Goal: Find specific page/section

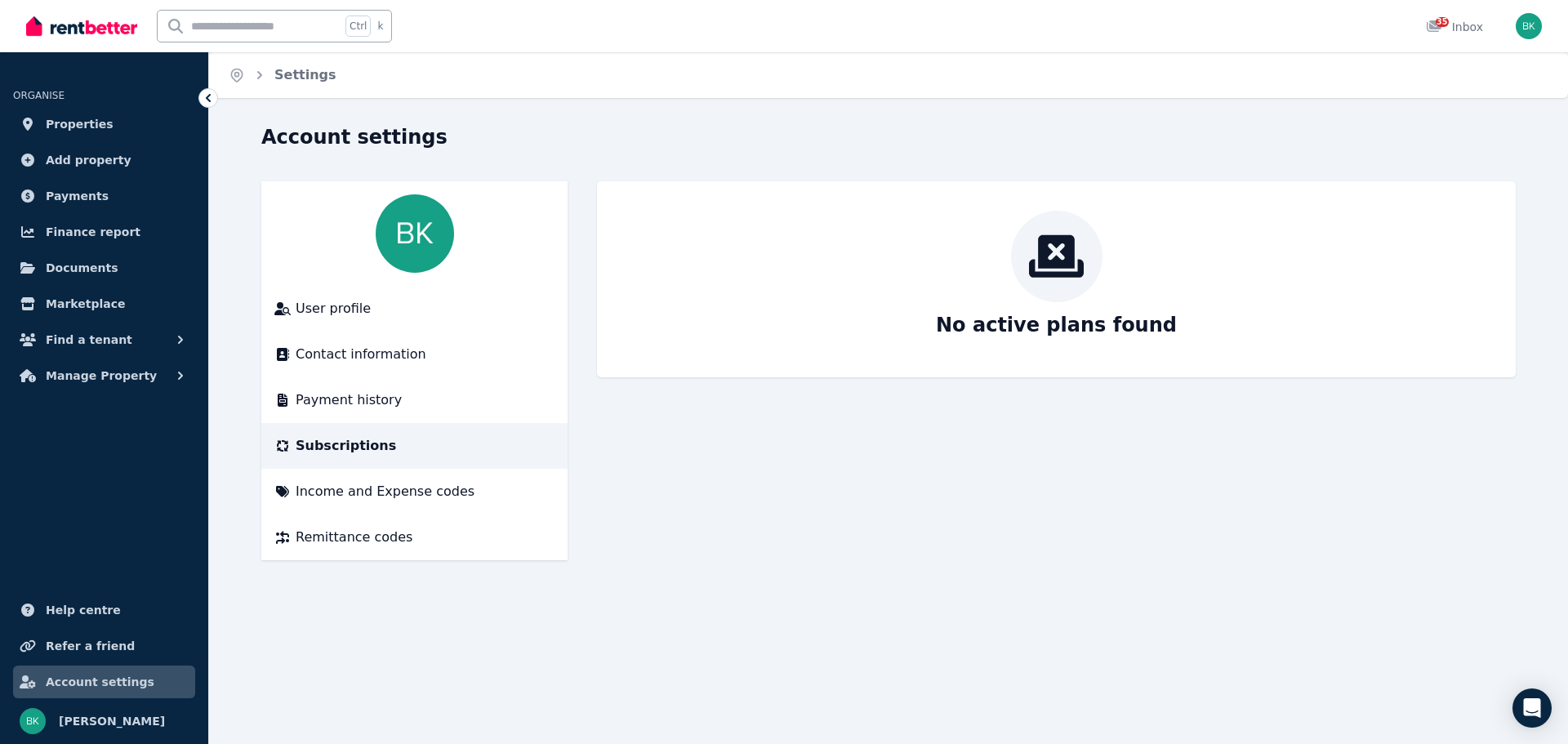
click at [225, 26] on input "text" at bounding box center [249, 26] width 183 height 31
type input "**********"
